Goal: Task Accomplishment & Management: Use online tool/utility

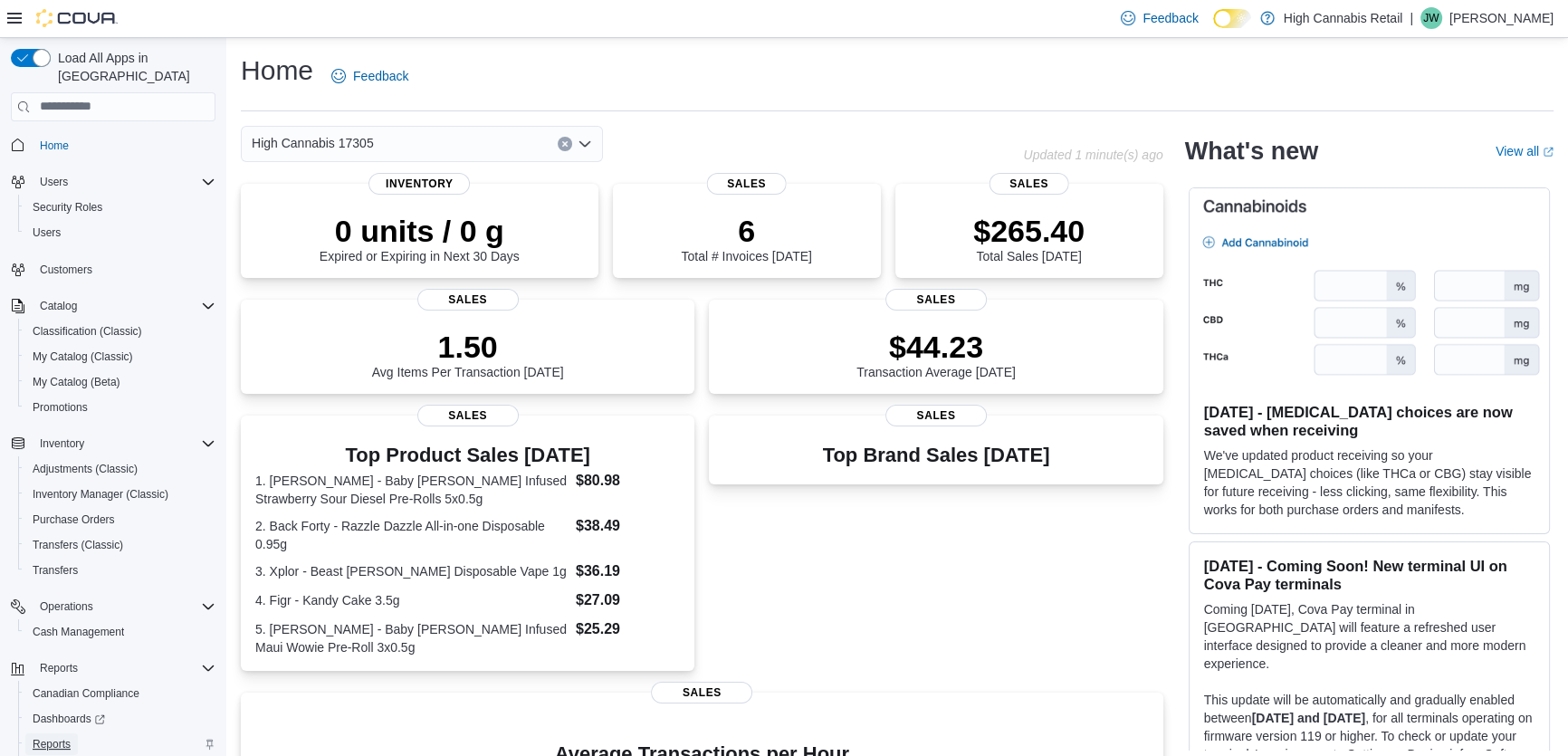
click at [63, 737] on span "Reports" at bounding box center [51, 744] width 38 height 15
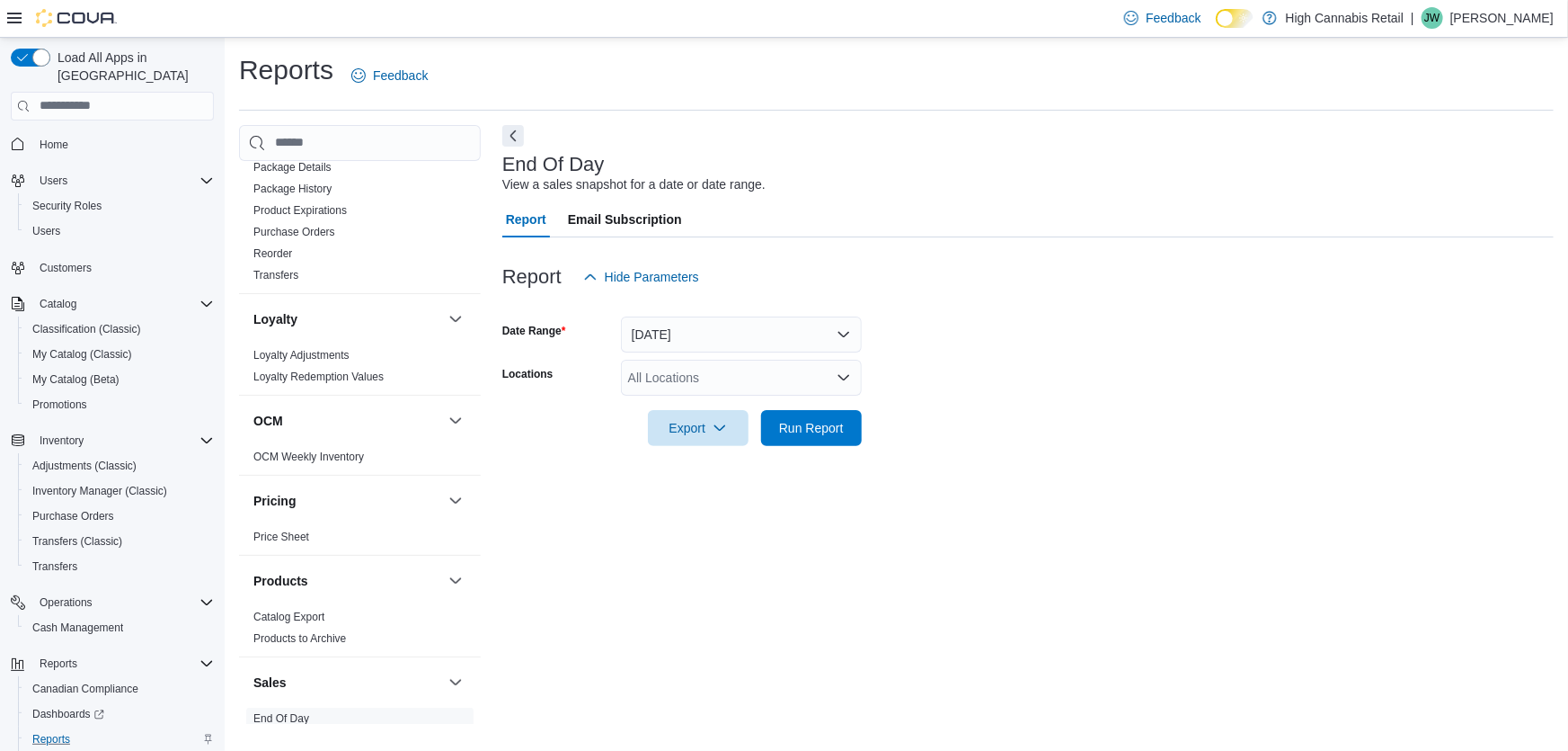
scroll to position [1144, 0]
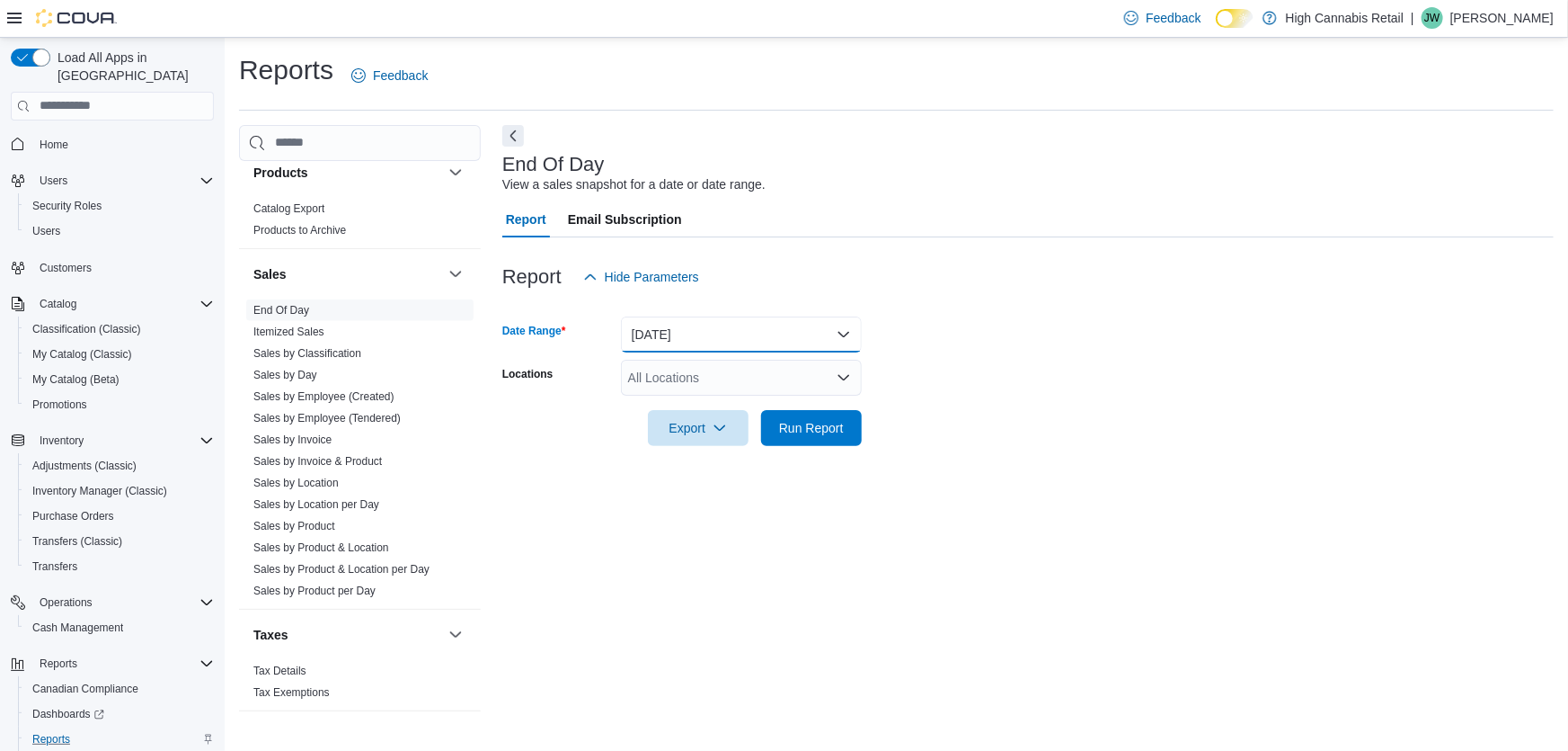
click at [633, 340] on button "[DATE]" at bounding box center [742, 333] width 241 height 36
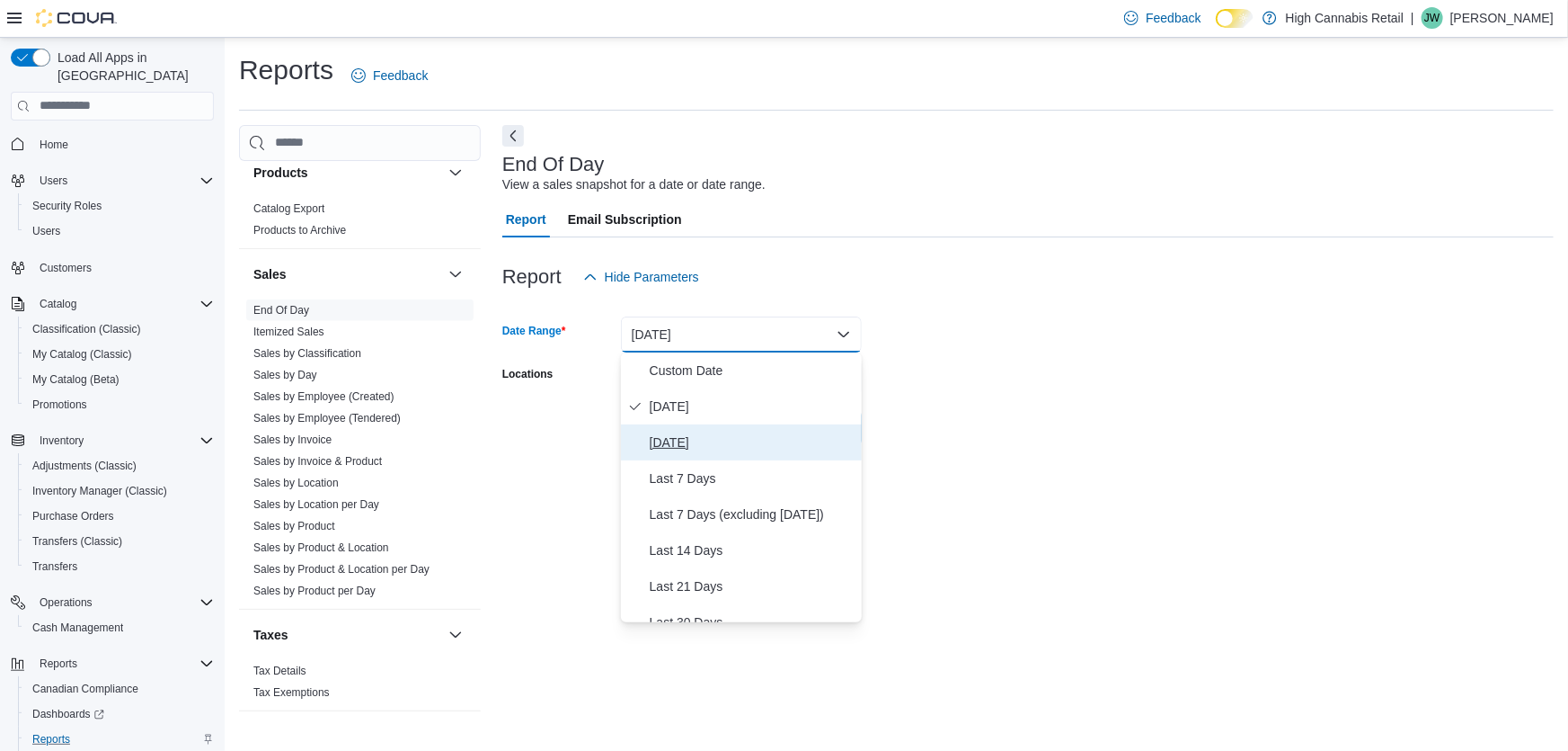
click at [701, 447] on span "[DATE]" at bounding box center [752, 442] width 205 height 22
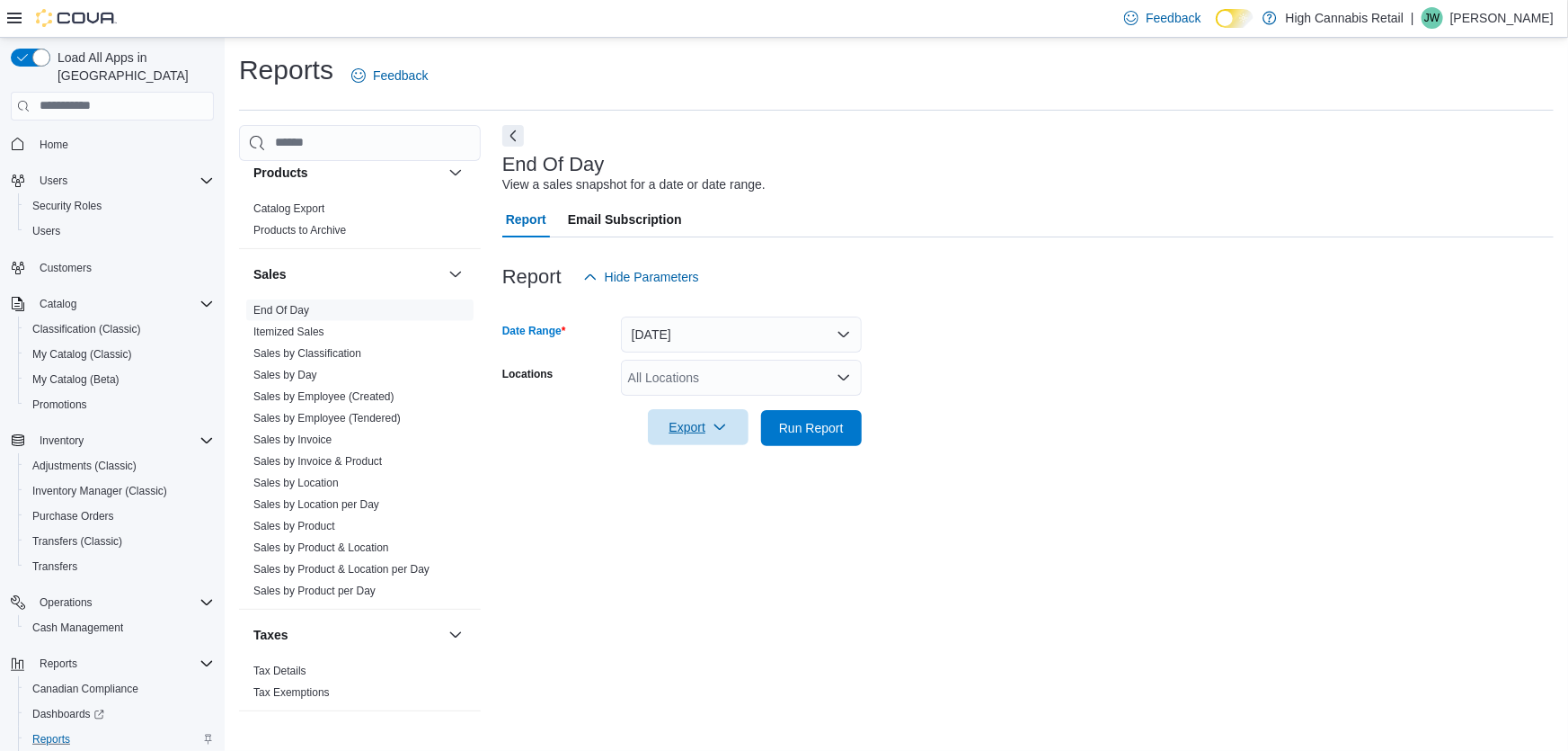
click at [723, 426] on icon "button" at bounding box center [720, 428] width 15 height 15
click at [784, 372] on div "All Locations" at bounding box center [742, 377] width 241 height 36
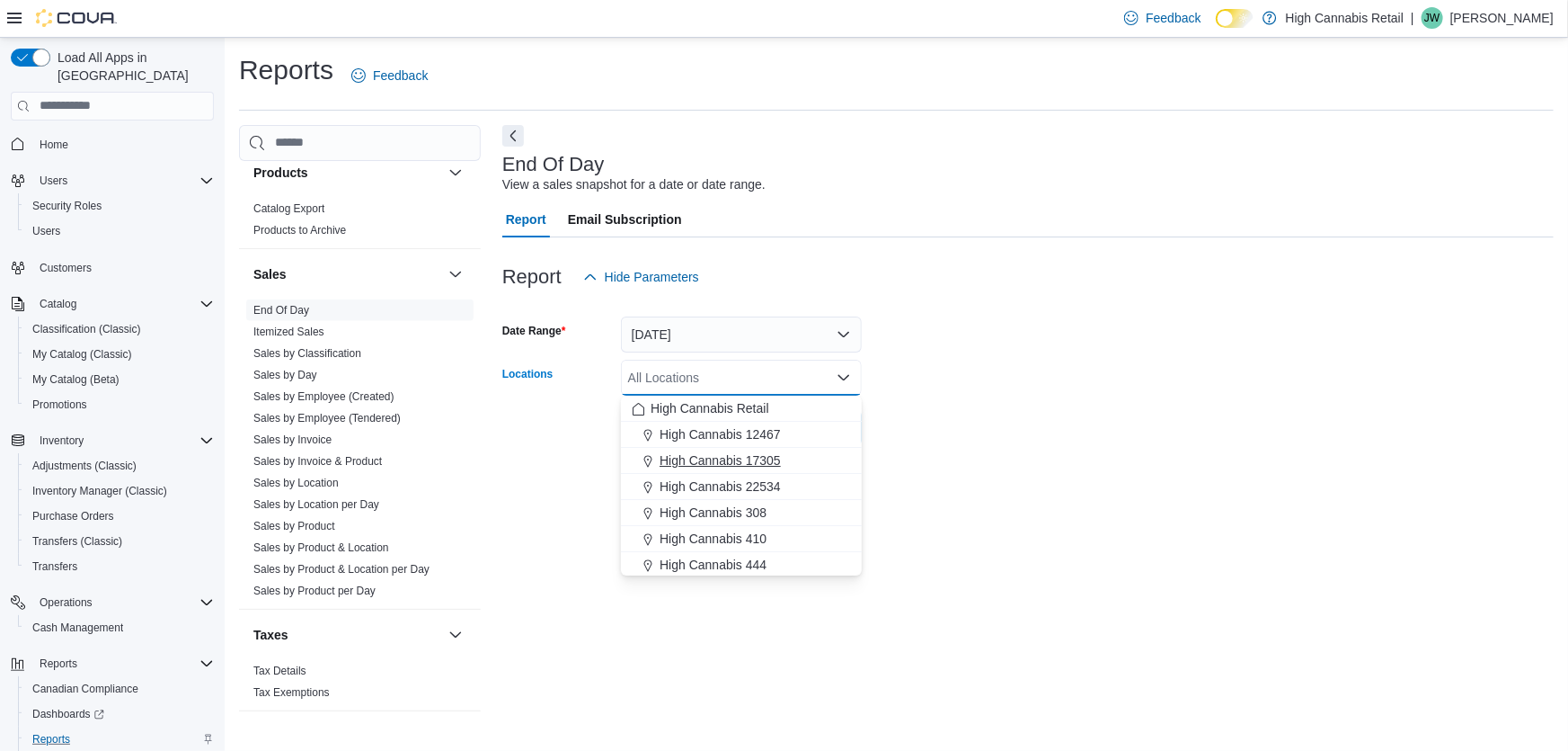
click at [741, 468] on span "High Cannabis 17305" at bounding box center [720, 460] width 121 height 18
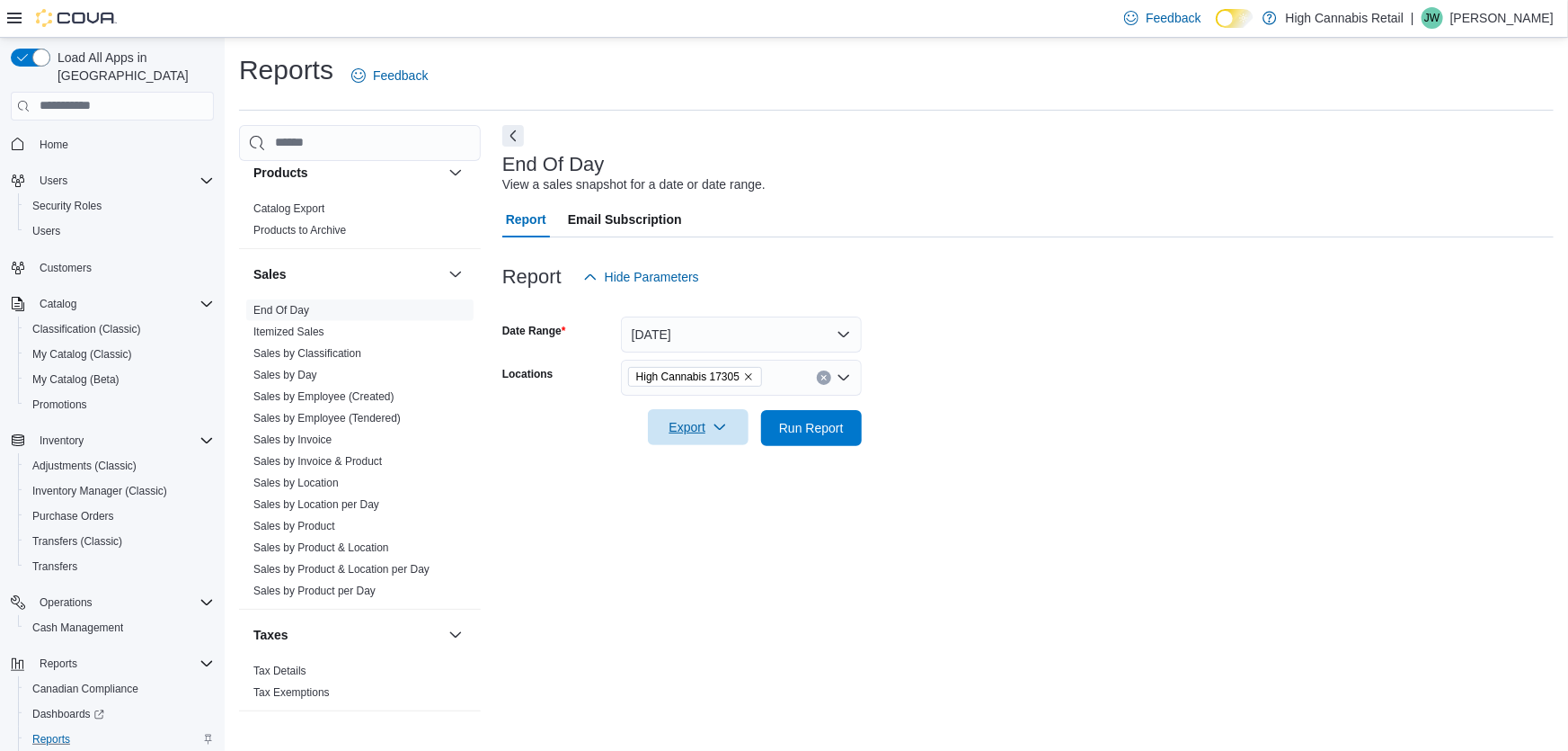
click at [1069, 491] on div "End Of Day View a sales snapshot for a date or date range. Report Email Subscri…" at bounding box center [1027, 424] width 1051 height 598
click at [728, 422] on span "Export" at bounding box center [698, 427] width 79 height 36
click at [703, 513] on button "Export to Pdf" at bounding box center [701, 500] width 102 height 36
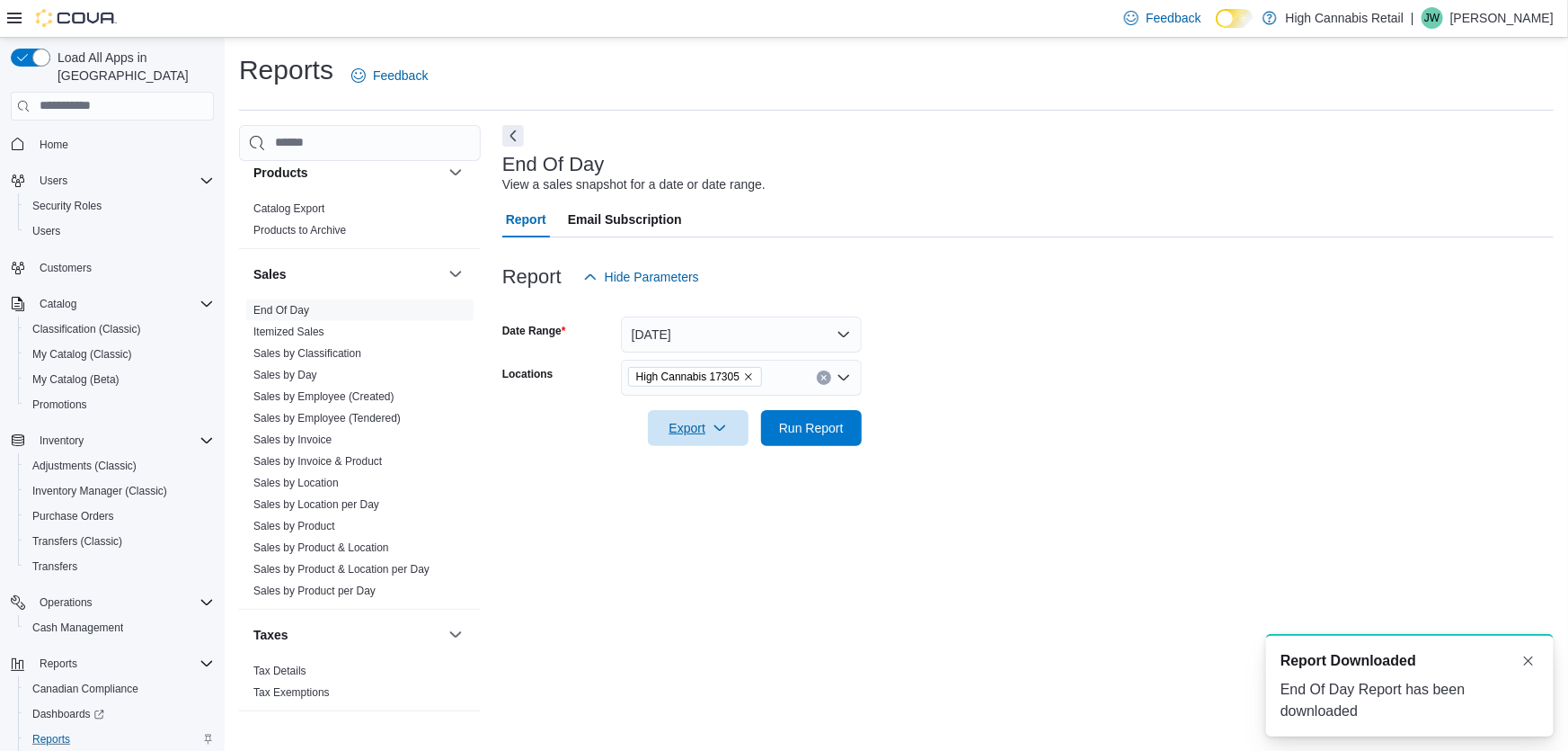
scroll to position [0, 0]
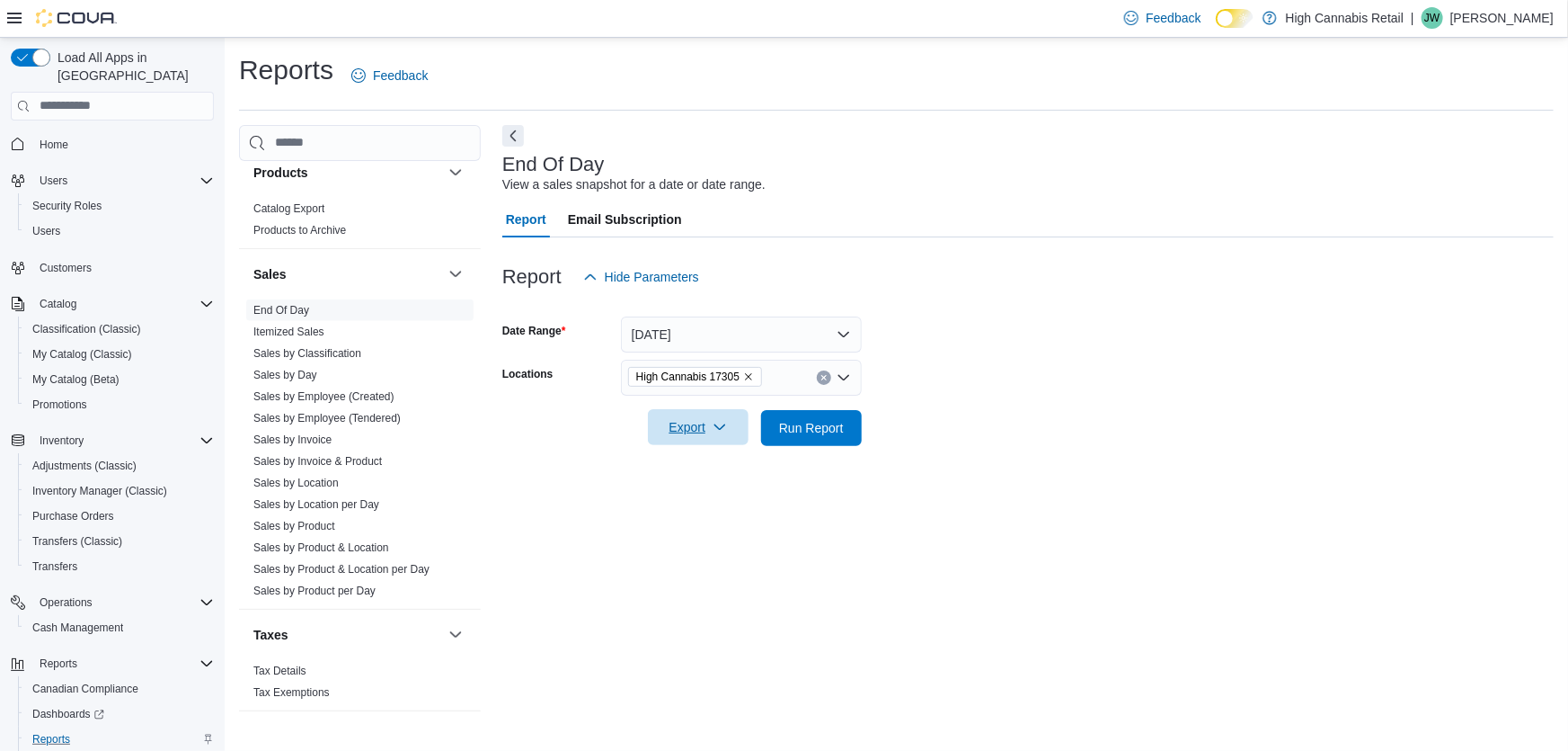
click at [679, 427] on span "Export" at bounding box center [698, 427] width 79 height 36
click at [718, 494] on span "Export to Pdf" at bounding box center [700, 500] width 81 height 15
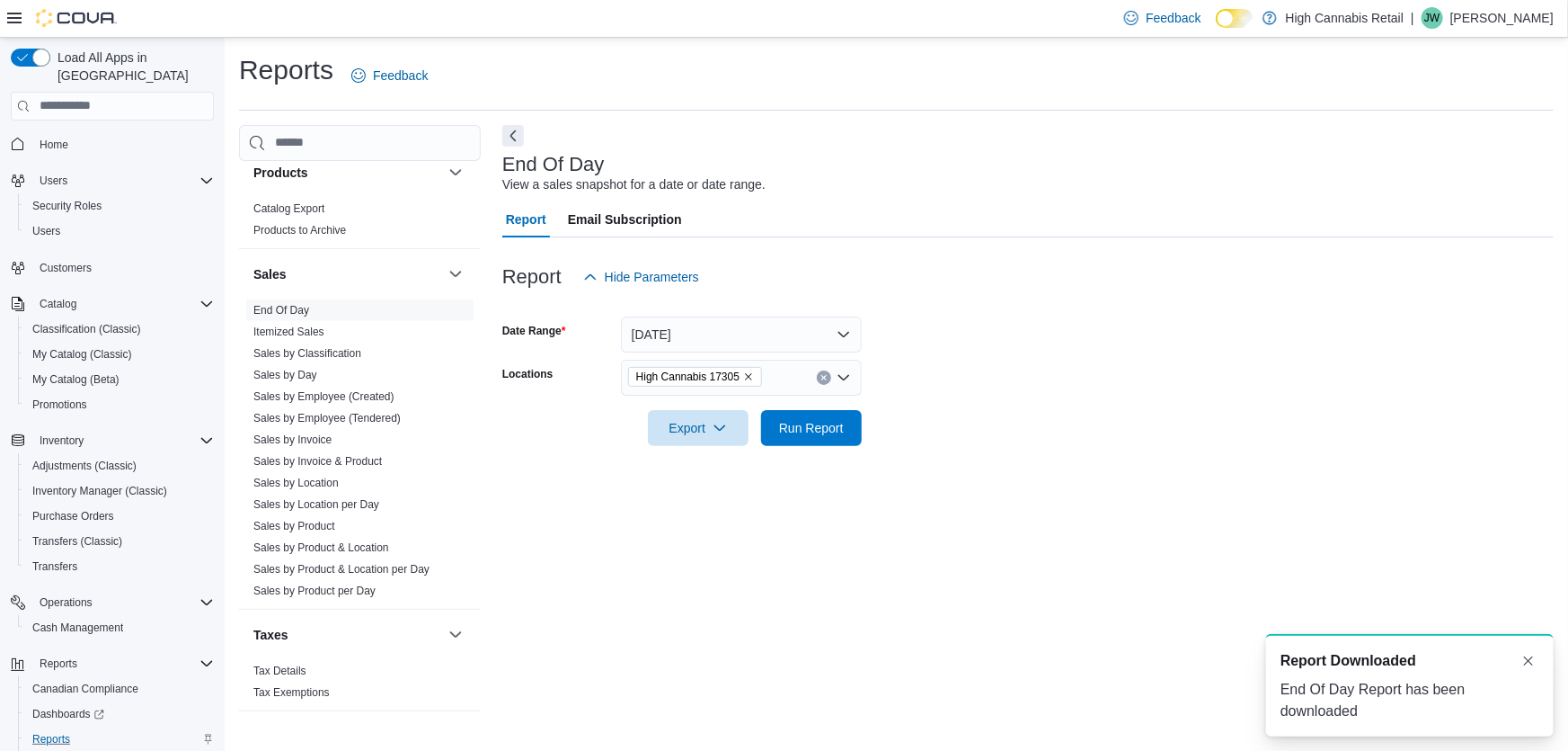
click at [1334, 675] on div "A new notification appears Report Downloaded End Of Day Report has been downloa…" at bounding box center [1410, 685] width 288 height 102
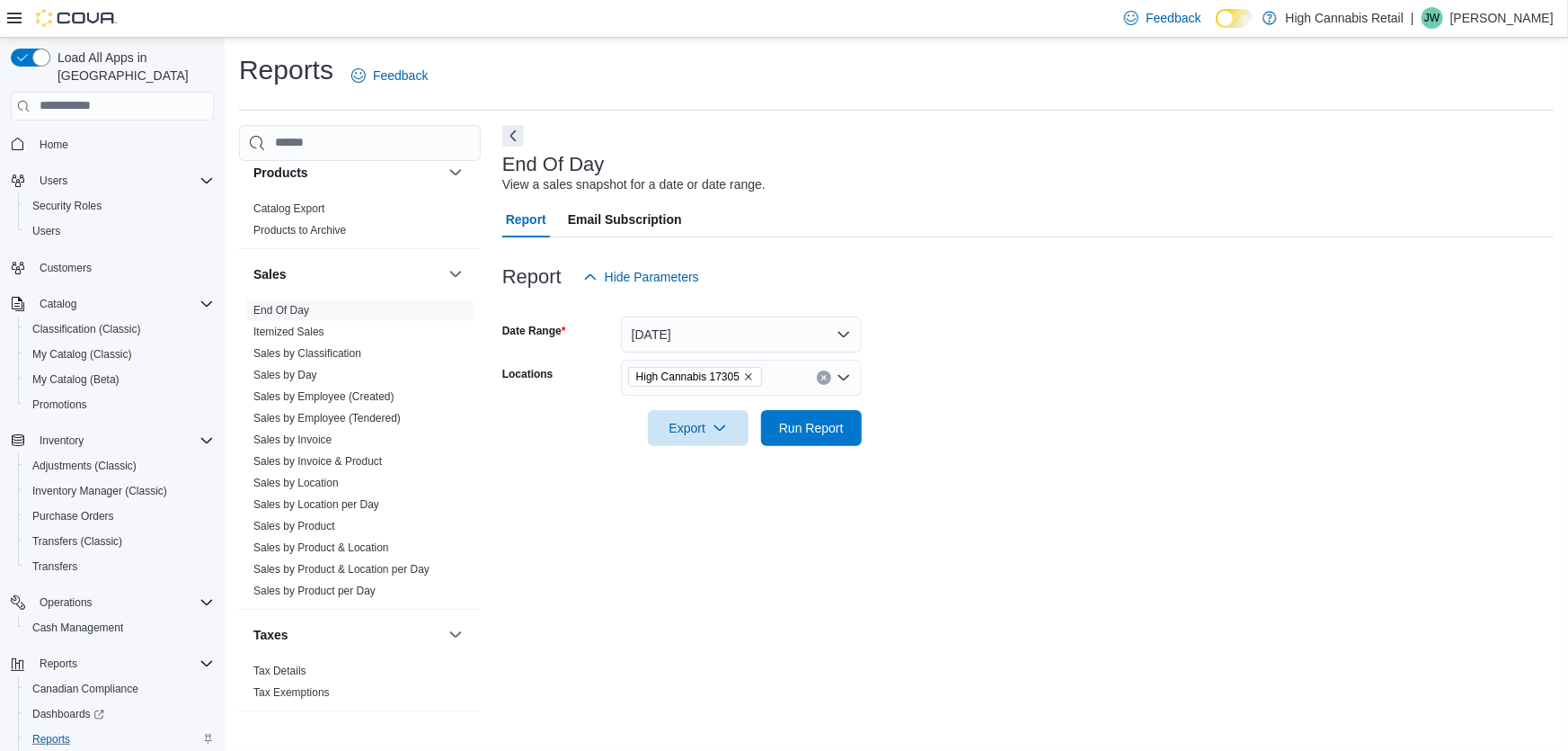
click at [747, 380] on icon "Remove High Cannabis 17305 from selection in this group" at bounding box center [749, 376] width 11 height 11
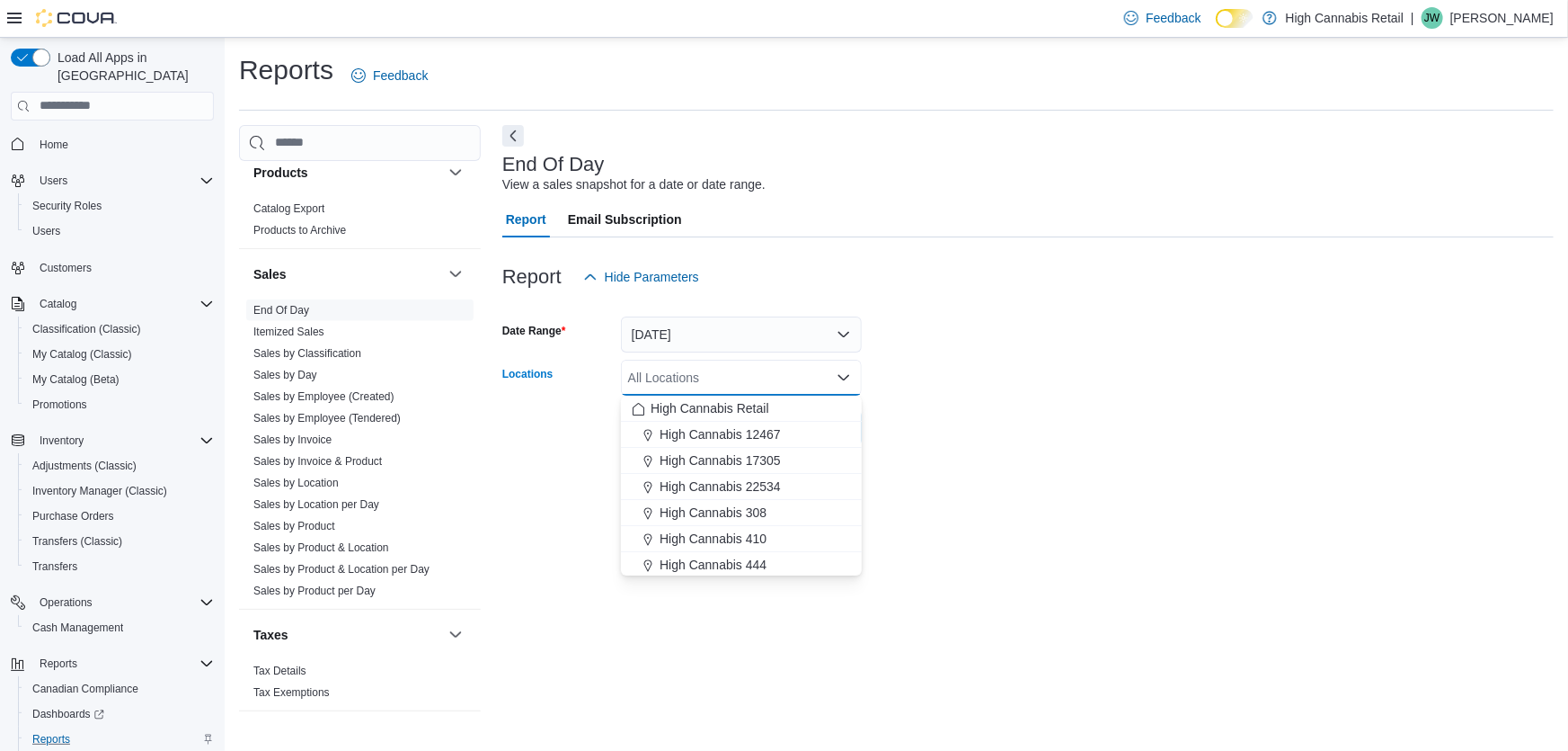
click at [921, 342] on form "Date Range [DATE] Locations All Locations Combo box. Selected. Combo box input.…" at bounding box center [1027, 370] width 1051 height 151
